Goal: Find contact information: Find contact information

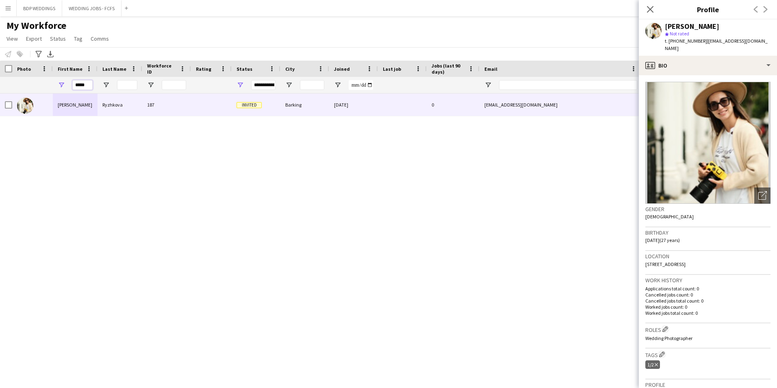
click at [85, 86] on input "*****" at bounding box center [82, 85] width 20 height 10
drag, startPoint x: 88, startPoint y: 85, endPoint x: 16, endPoint y: 88, distance: 71.6
click at [16, 88] on div "*****" at bounding box center [440, 85] width 881 height 16
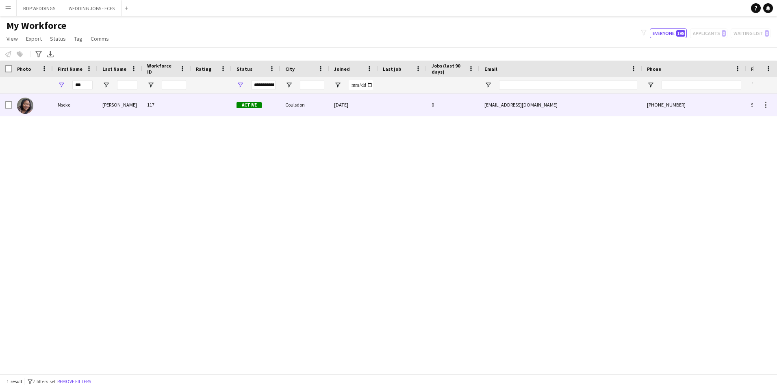
click at [57, 104] on div "Nseko" at bounding box center [75, 104] width 45 height 22
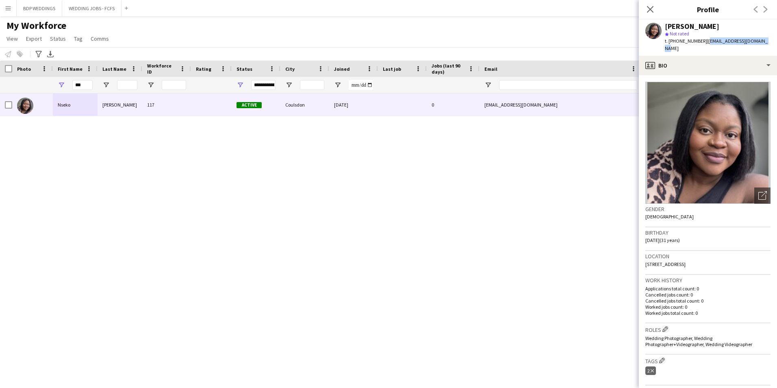
drag, startPoint x: 705, startPoint y: 39, endPoint x: 762, endPoint y: 41, distance: 56.5
click at [762, 41] on div "Nseko [PERSON_NAME] star Not rated t. [PHONE_NUMBER] | [EMAIL_ADDRESS][DOMAIN_N…" at bounding box center [708, 38] width 138 height 36
copy span "[EMAIL_ADDRESS][DOMAIN_NAME]"
drag, startPoint x: 67, startPoint y: 86, endPoint x: 30, endPoint y: 89, distance: 37.5
click at [30, 89] on div "***" at bounding box center [440, 85] width 881 height 16
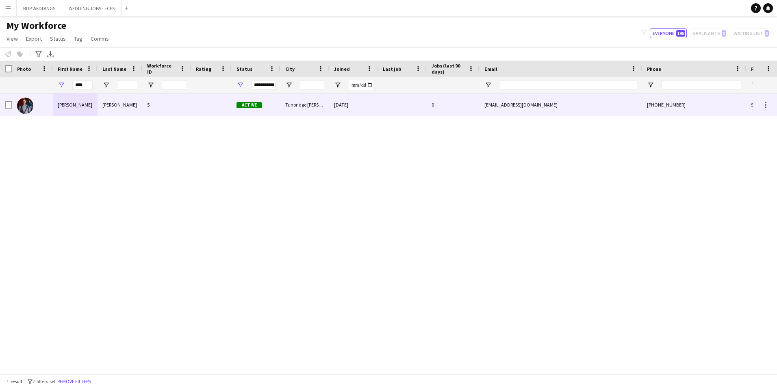
click at [60, 115] on div "[PERSON_NAME]" at bounding box center [75, 104] width 45 height 22
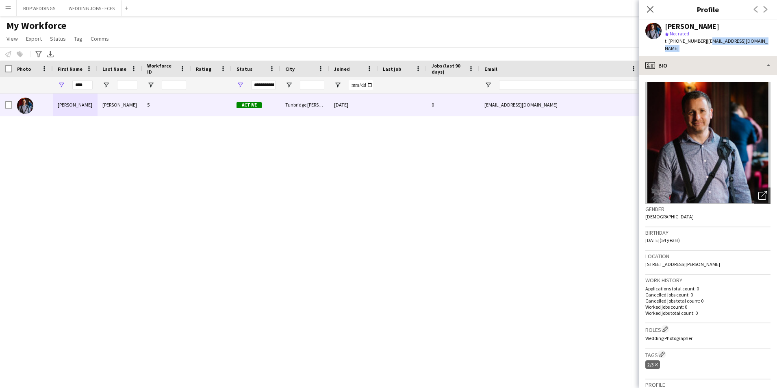
drag, startPoint x: 704, startPoint y: 39, endPoint x: 727, endPoint y: 56, distance: 28.4
click at [727, 56] on app-crew-profile "Close pop-in Profile Previous Next [PERSON_NAME] star Not rated t. [PHONE_NUMBE…" at bounding box center [708, 194] width 138 height 388
drag, startPoint x: 727, startPoint y: 56, endPoint x: 708, endPoint y: 45, distance: 22.2
click at [708, 45] on div "t. [PHONE_NUMBER] | [EMAIL_ADDRESS][DOMAIN_NAME]" at bounding box center [718, 44] width 106 height 15
drag, startPoint x: 702, startPoint y: 40, endPoint x: 707, endPoint y: 46, distance: 7.5
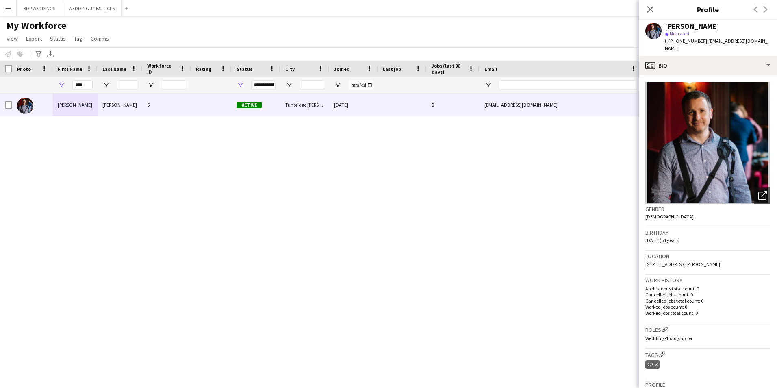
click at [707, 46] on div "t. [PHONE_NUMBER] | [EMAIL_ADDRESS][DOMAIN_NAME]" at bounding box center [718, 44] width 106 height 15
click at [705, 44] on span "| [EMAIL_ADDRESS][DOMAIN_NAME]" at bounding box center [716, 44] width 103 height 13
drag, startPoint x: 703, startPoint y: 40, endPoint x: 707, endPoint y: 45, distance: 6.3
click at [707, 45] on div "t. [PHONE_NUMBER] | [EMAIL_ADDRESS][DOMAIN_NAME]" at bounding box center [718, 44] width 106 height 15
copy span "[EMAIL_ADDRESS][DOMAIN_NAME]"
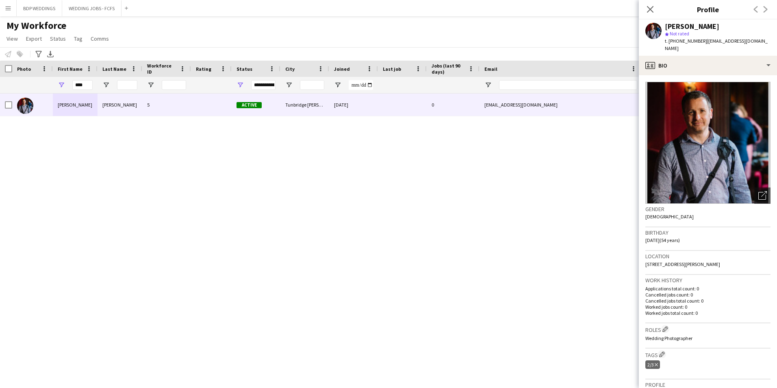
copy span "[EMAIL_ADDRESS][DOMAIN_NAME]"
drag, startPoint x: 84, startPoint y: 83, endPoint x: -17, endPoint y: 92, distance: 101.5
click at [0, 92] on html "Menu Boards Boards Boards All jobs Status Workforce Workforce My Workforce Recr…" at bounding box center [388, 194] width 777 height 388
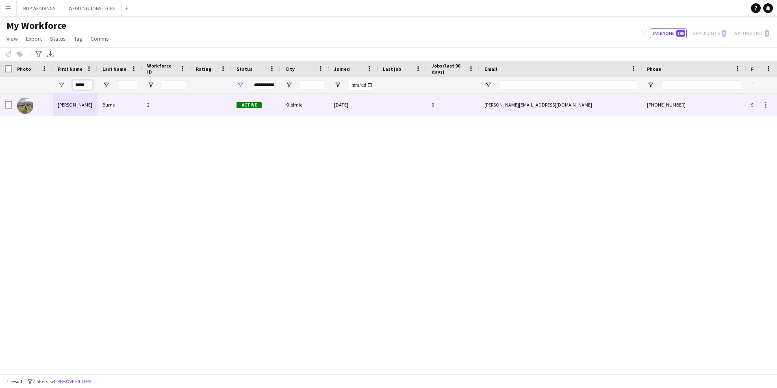
type input "*****"
click at [59, 111] on div "[PERSON_NAME]" at bounding box center [75, 104] width 45 height 22
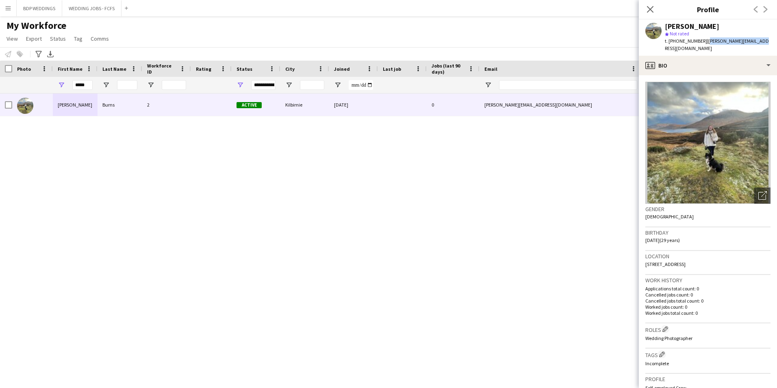
drag, startPoint x: 703, startPoint y: 39, endPoint x: 754, endPoint y: 41, distance: 50.8
click at [754, 41] on div "[PERSON_NAME] star Not rated t. [PHONE_NUMBER] | [PERSON_NAME][EMAIL_ADDRESS][D…" at bounding box center [708, 38] width 138 height 36
drag, startPoint x: 754, startPoint y: 41, endPoint x: 740, endPoint y: 41, distance: 14.6
copy span "[PERSON_NAME][EMAIL_ADDRESS][DOMAIN_NAME]"
click at [651, 13] on icon "Close pop-in" at bounding box center [650, 9] width 8 height 8
